Goal: Find specific page/section: Find specific page/section

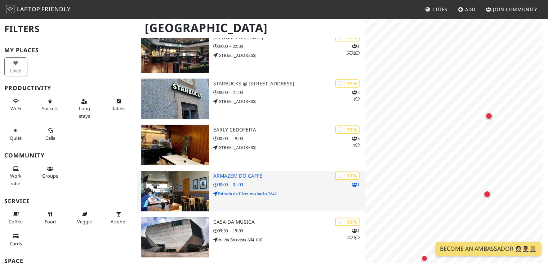
click at [288, 181] on p "08:00 – 01:00" at bounding box center [289, 184] width 152 height 7
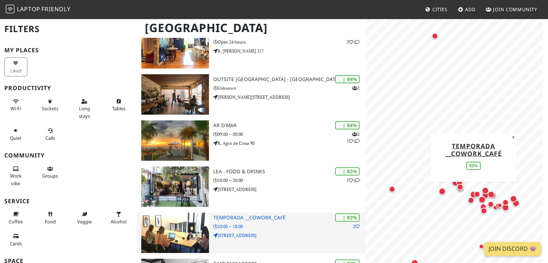
scroll to position [301, 0]
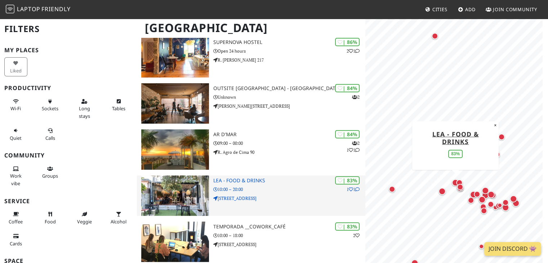
click at [296, 195] on p "[STREET_ADDRESS]" at bounding box center [289, 198] width 152 height 7
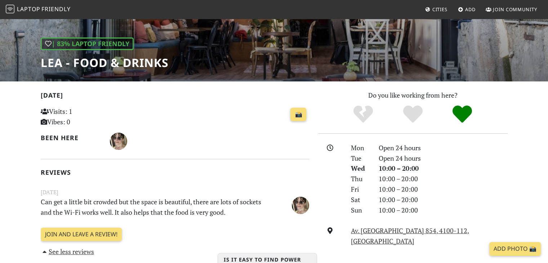
scroll to position [72, 0]
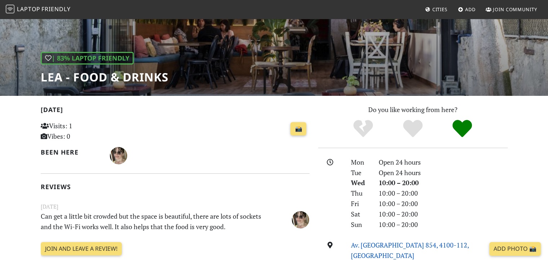
click at [398, 245] on link "Av. da Boavista 854, 4100-112, Porto" at bounding box center [410, 250] width 118 height 19
